Goal: Transaction & Acquisition: Obtain resource

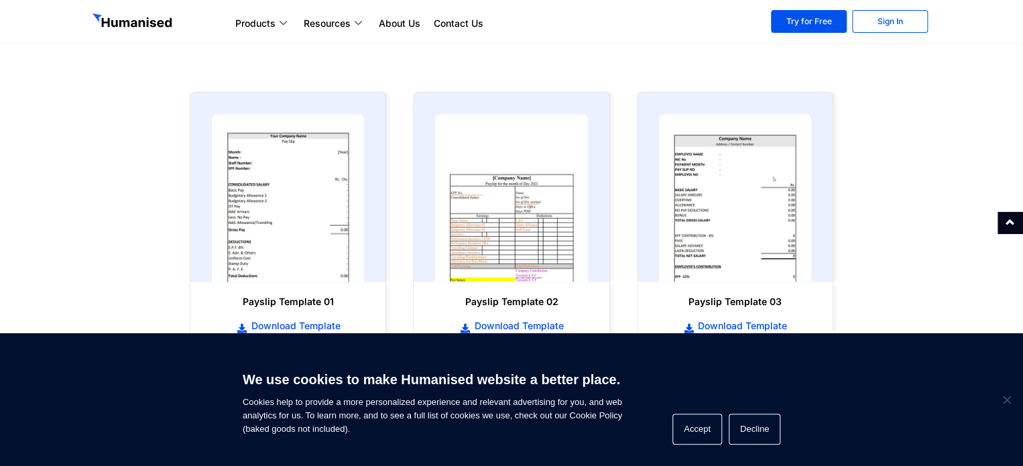
scroll to position [638, 0]
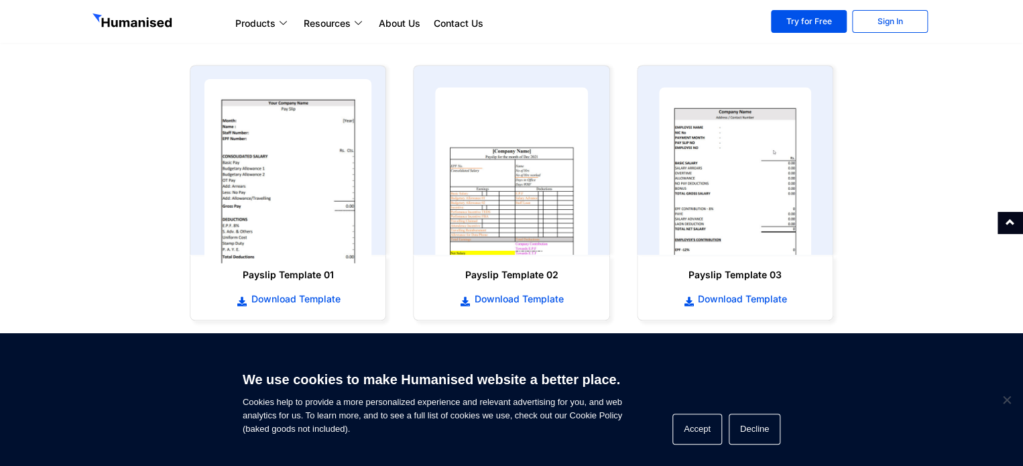
click at [304, 169] on img at bounding box center [289, 171] width 168 height 184
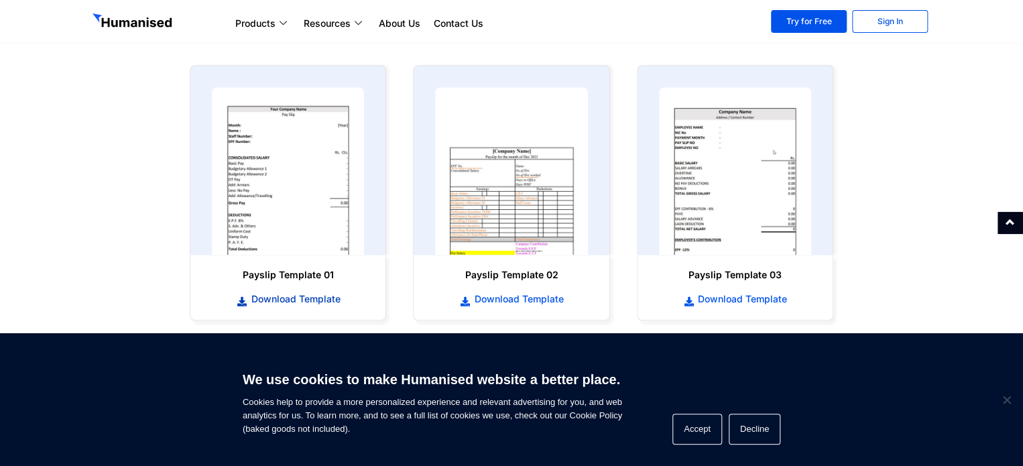
click at [320, 306] on link "Download Template" at bounding box center [288, 299] width 168 height 15
click at [412, 318] on div "Payslip Template 02 Download Template" at bounding box center [511, 193] width 223 height 282
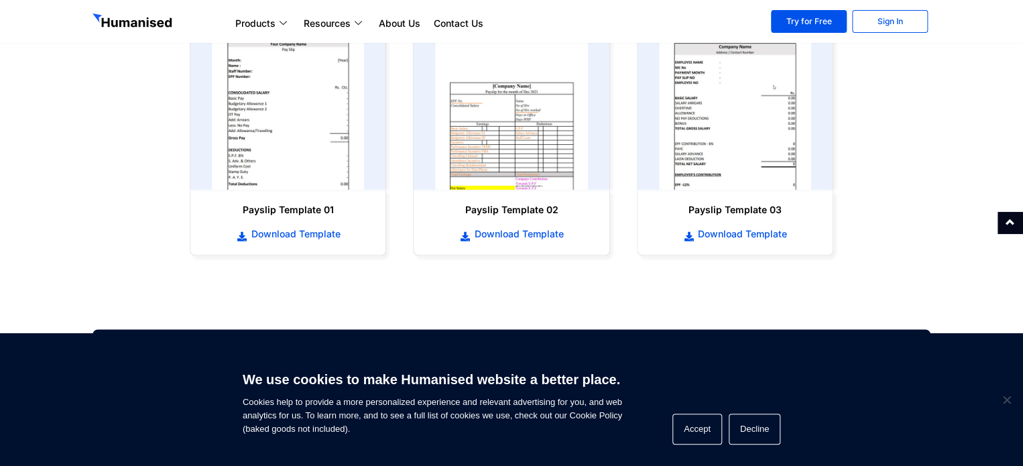
scroll to position [699, 0]
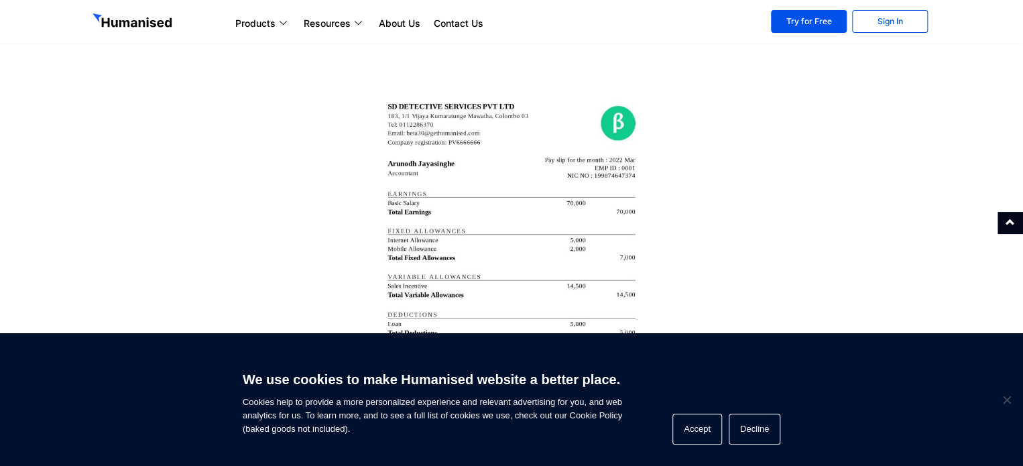
scroll to position [2347, 0]
drag, startPoint x: 0, startPoint y: 0, endPoint x: 598, endPoint y: 216, distance: 635.9
click at [598, 216] on img at bounding box center [512, 336] width 268 height 516
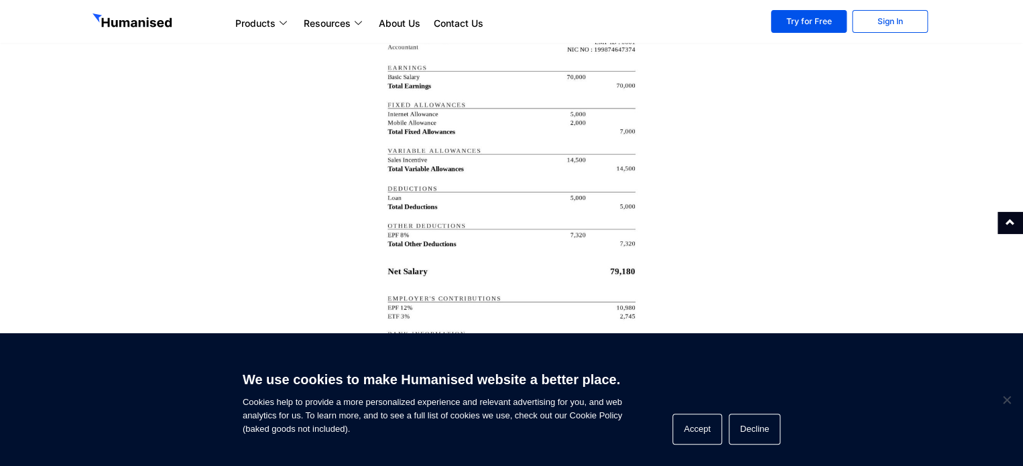
scroll to position [2470, 0]
drag, startPoint x: 598, startPoint y: 216, endPoint x: 677, endPoint y: 176, distance: 88.5
click at [677, 176] on div at bounding box center [512, 213] width 583 height 583
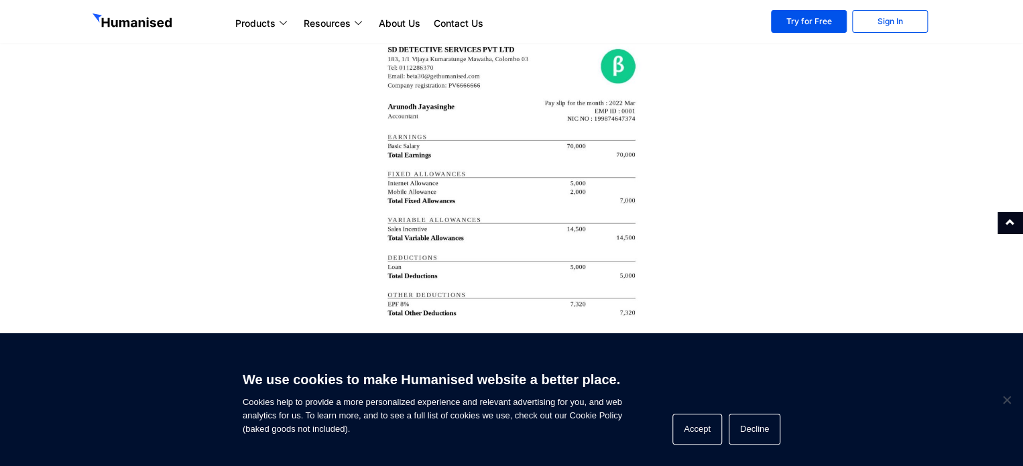
scroll to position [2403, 0]
drag, startPoint x: 677, startPoint y: 176, endPoint x: 648, endPoint y: 174, distance: 29.0
click at [648, 174] on div at bounding box center [512, 280] width 583 height 583
click at [565, 184] on img at bounding box center [512, 281] width 268 height 516
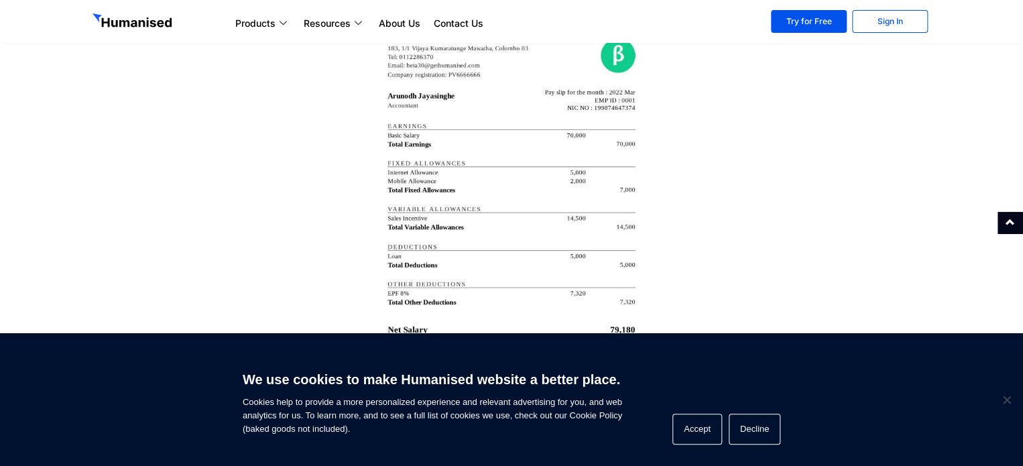
scroll to position [2403, 0]
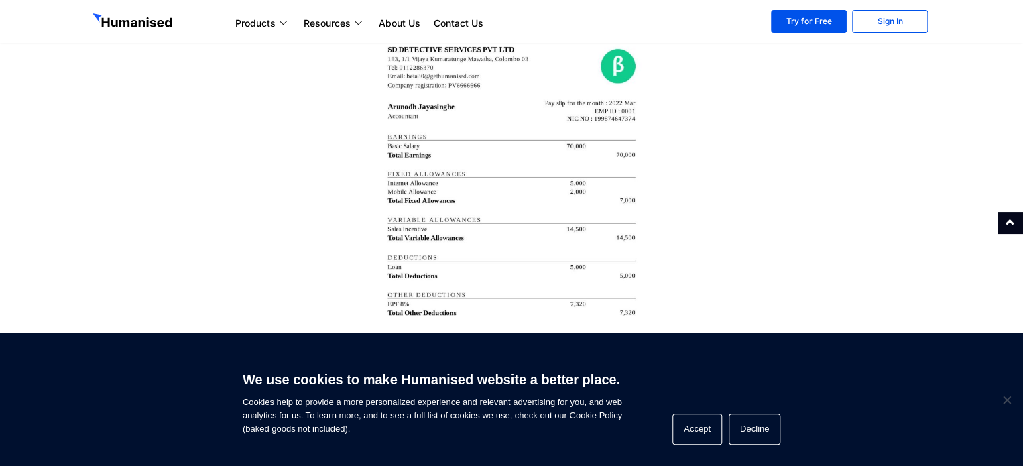
click at [565, 184] on img at bounding box center [512, 280] width 268 height 516
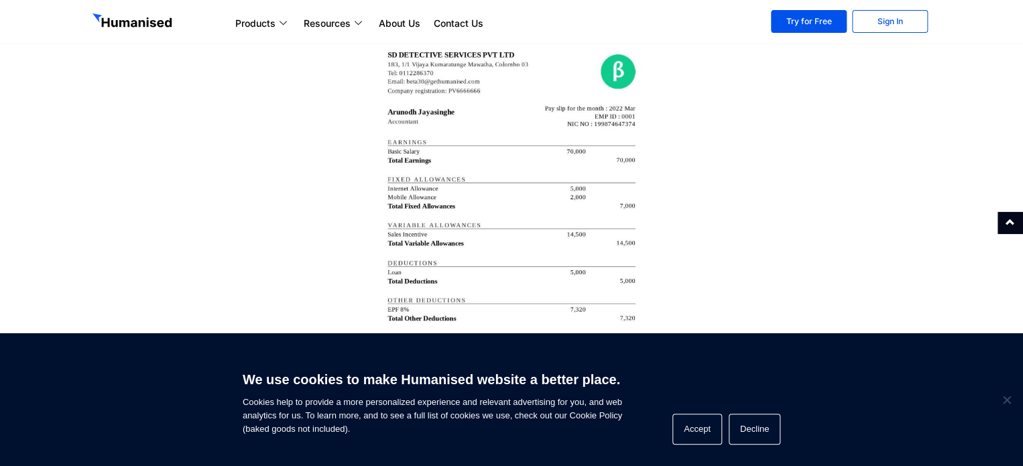
scroll to position [2395, 0]
